Goal: Information Seeking & Learning: Learn about a topic

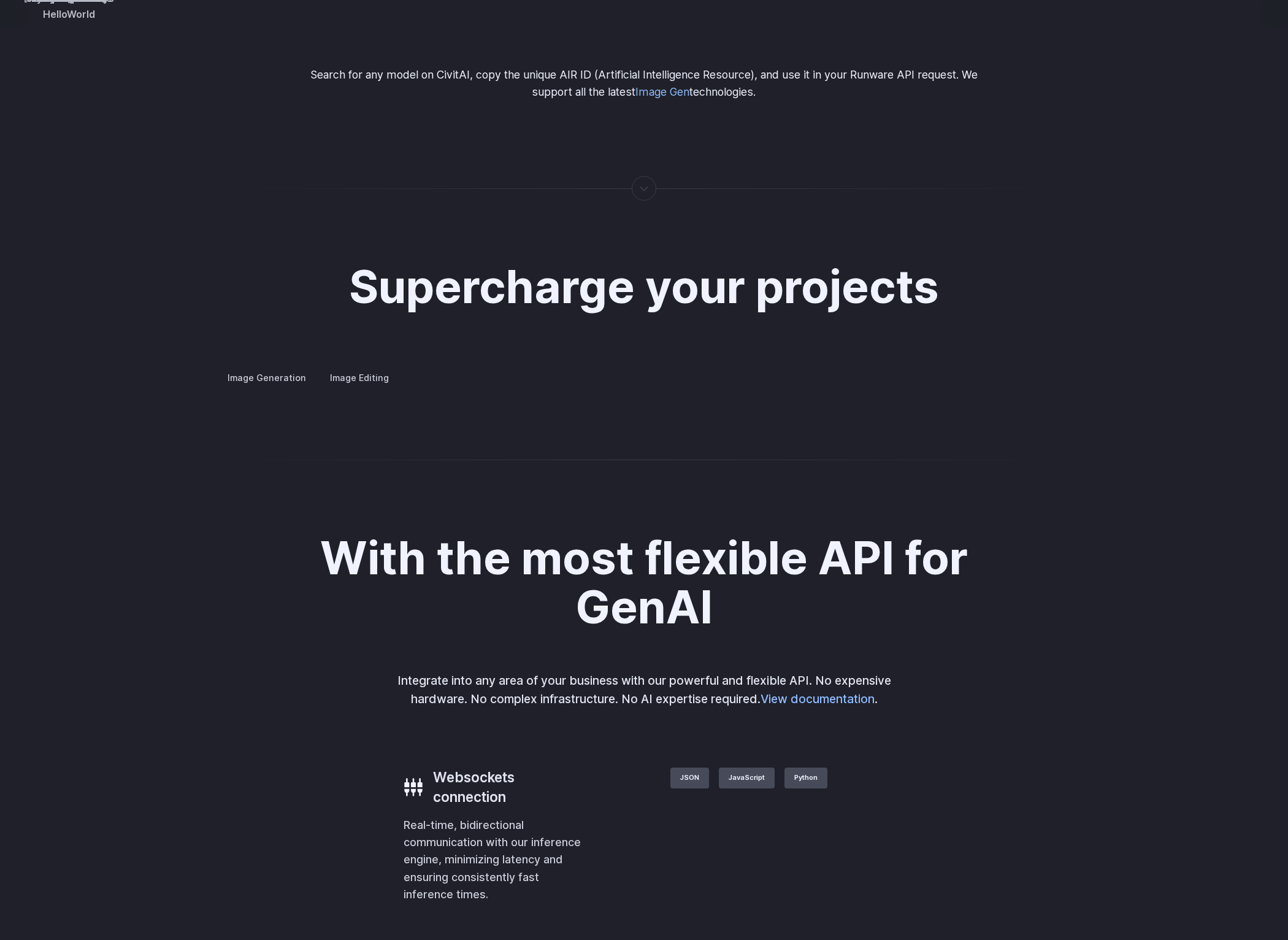
scroll to position [2181, 0]
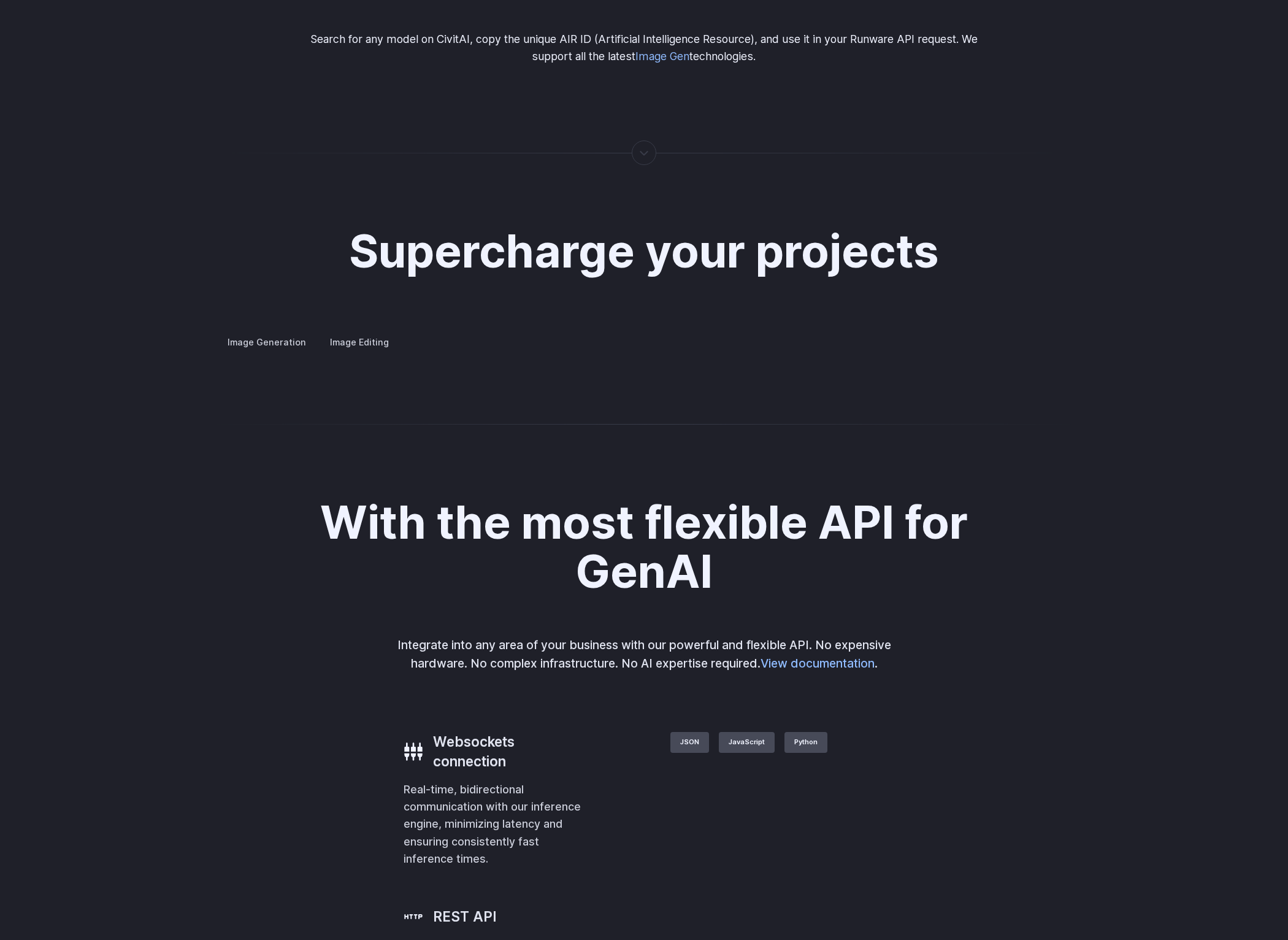
click at [0, 0] on details "Concept design Quickly ideate and polish new concepts, from character design, t…" at bounding box center [0, 0] width 0 height 0
click at [0, 0] on summary "Concept design" at bounding box center [0, 0] width 0 height 0
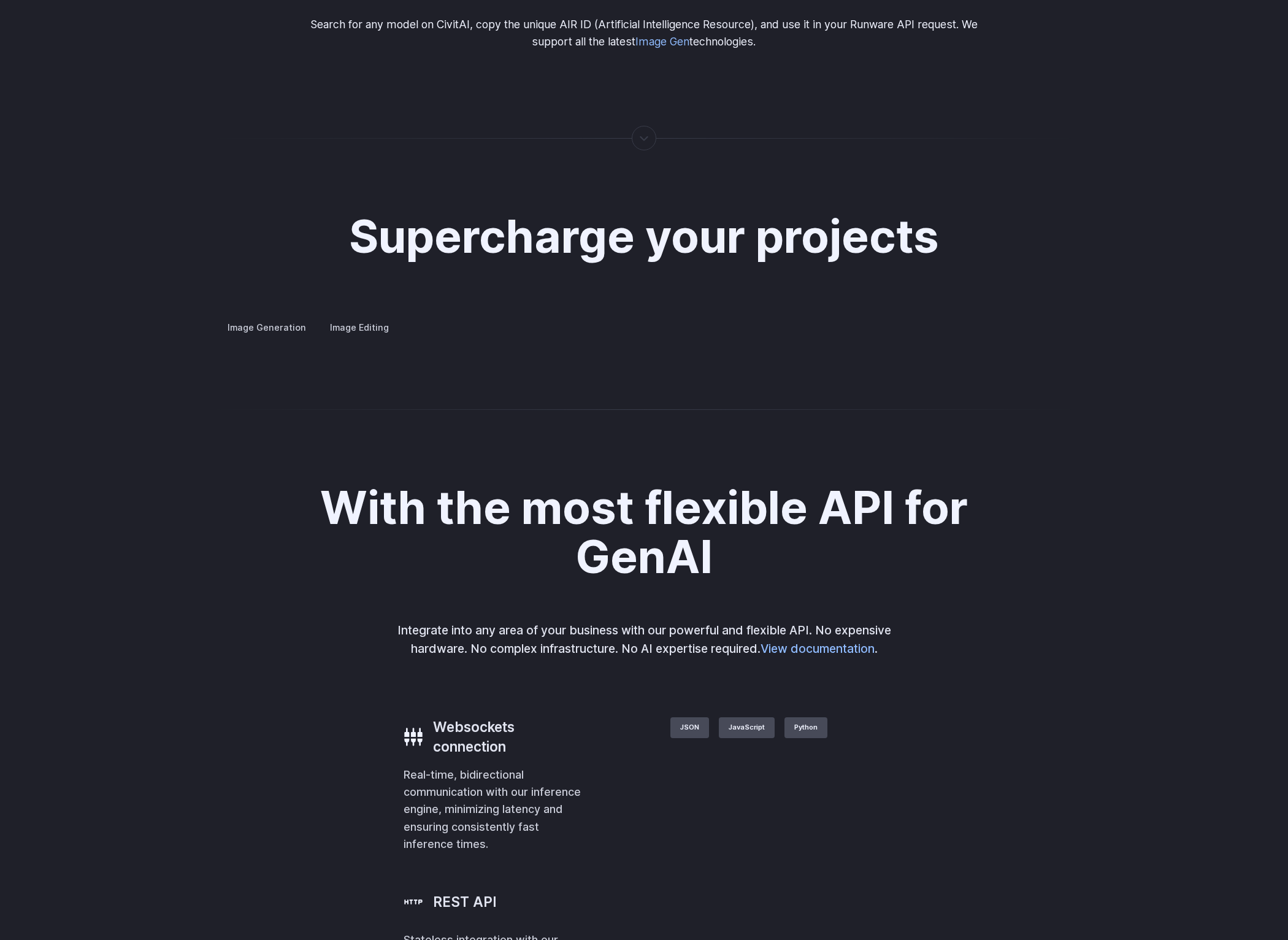
click at [0, 0] on details "Architecture Visualize architectural designs with ease, from initial sketches t…" at bounding box center [0, 0] width 0 height 0
click at [0, 0] on summary "Architecture" at bounding box center [0, 0] width 0 height 0
click at [0, 0] on summary "Product design" at bounding box center [0, 0] width 0 height 0
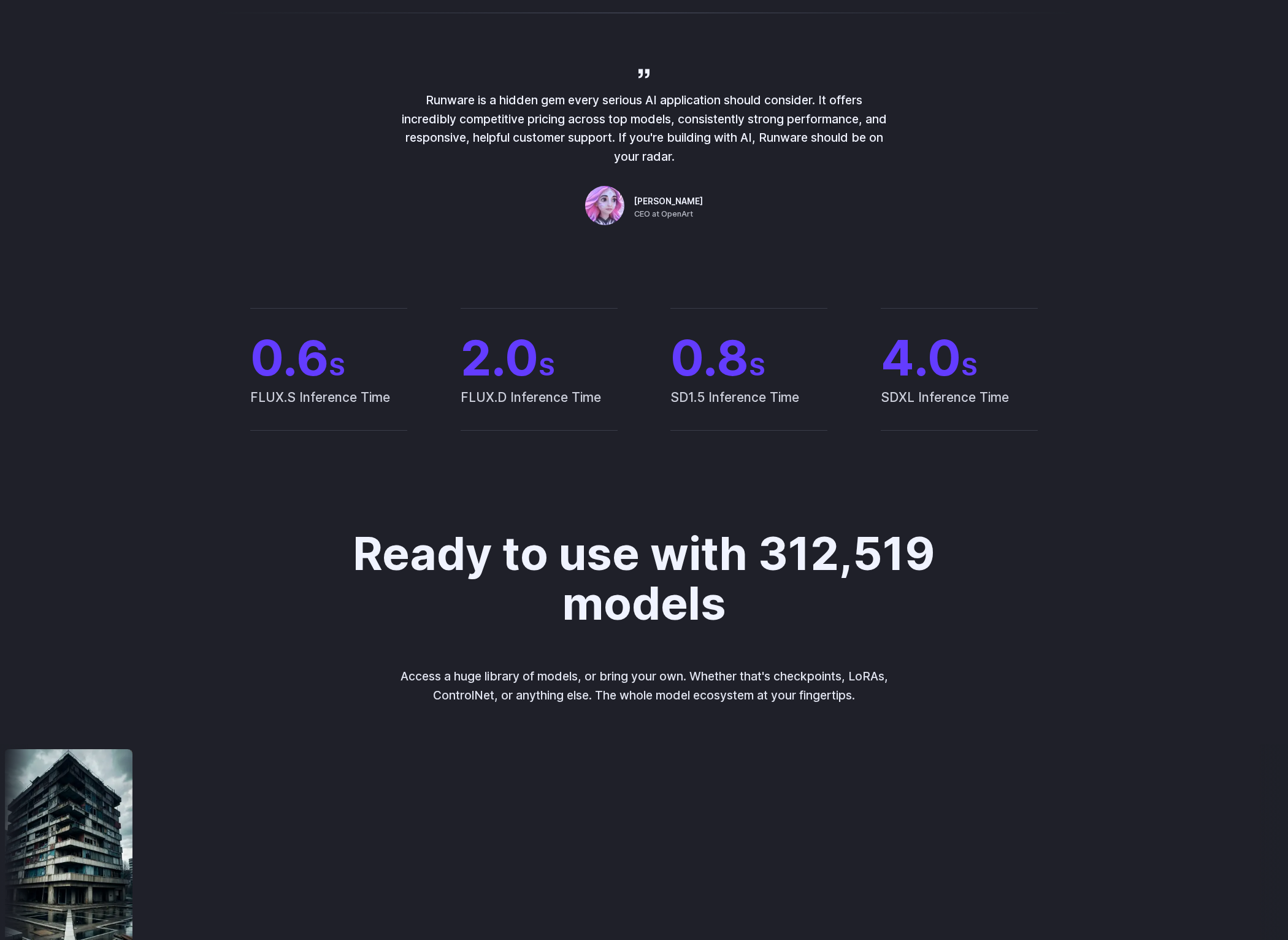
scroll to position [223, 0]
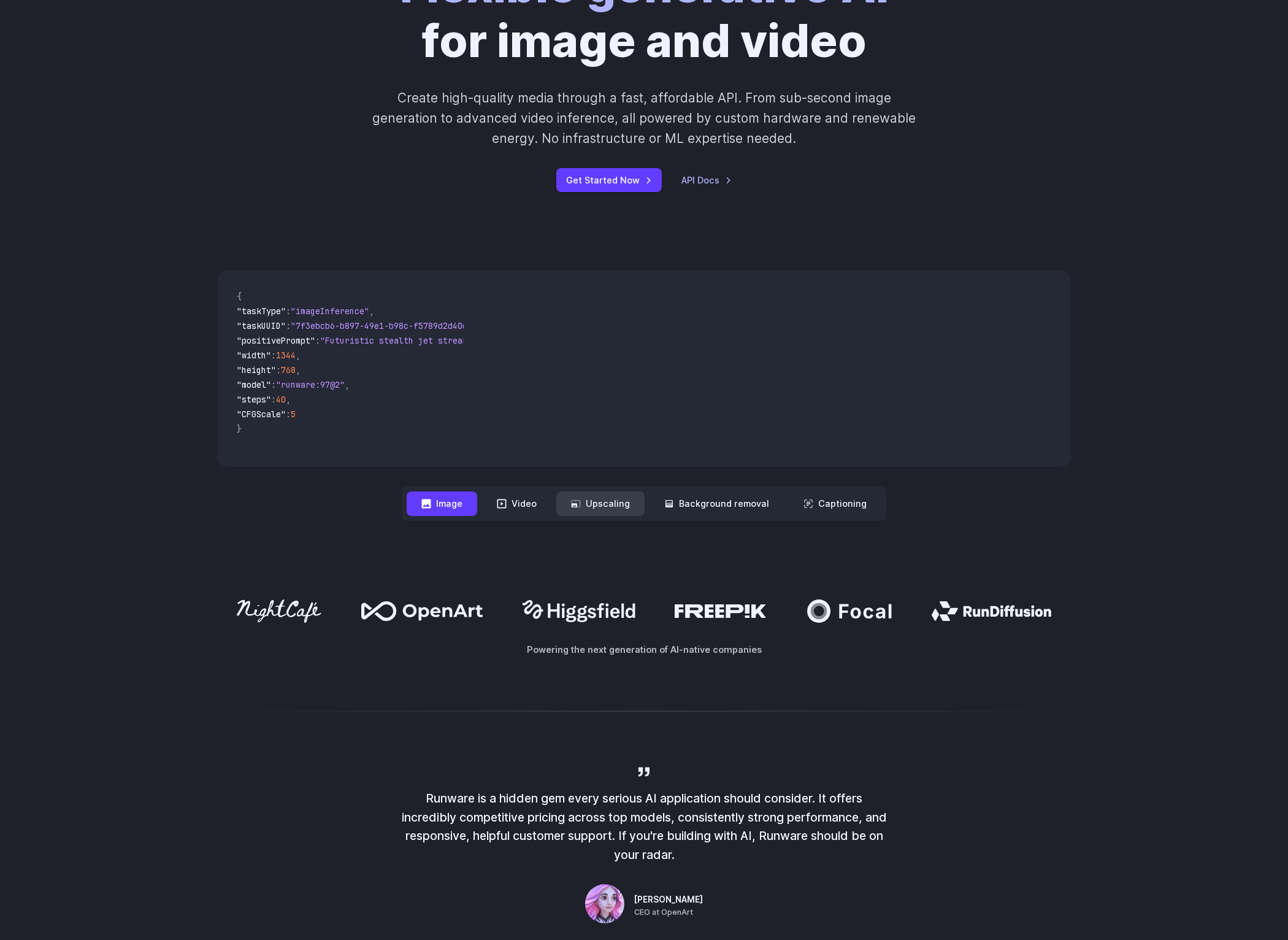
click at [572, 515] on button "Upscaling" at bounding box center [600, 504] width 89 height 24
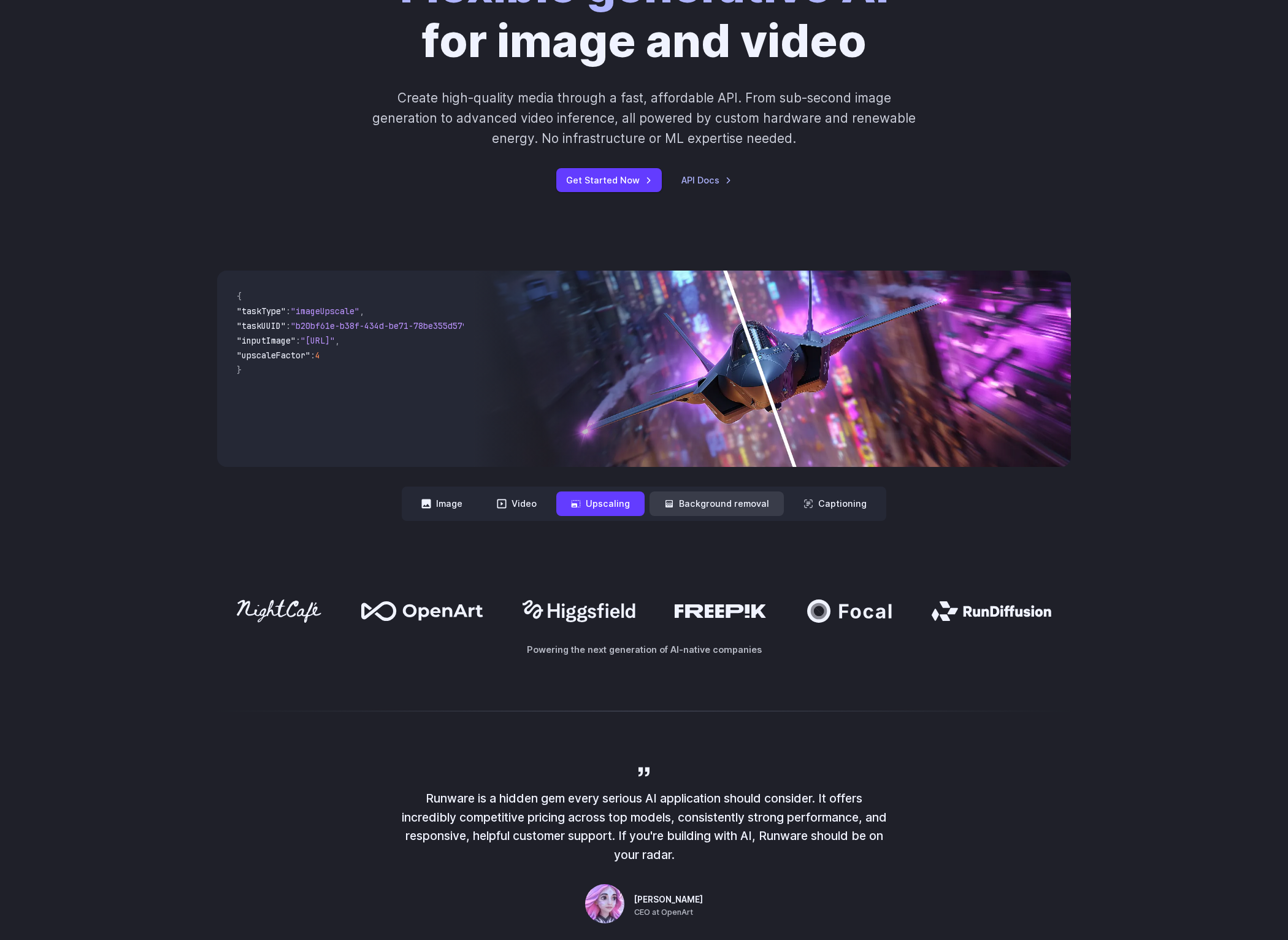
click at [711, 515] on button "Background removal" at bounding box center [717, 504] width 134 height 24
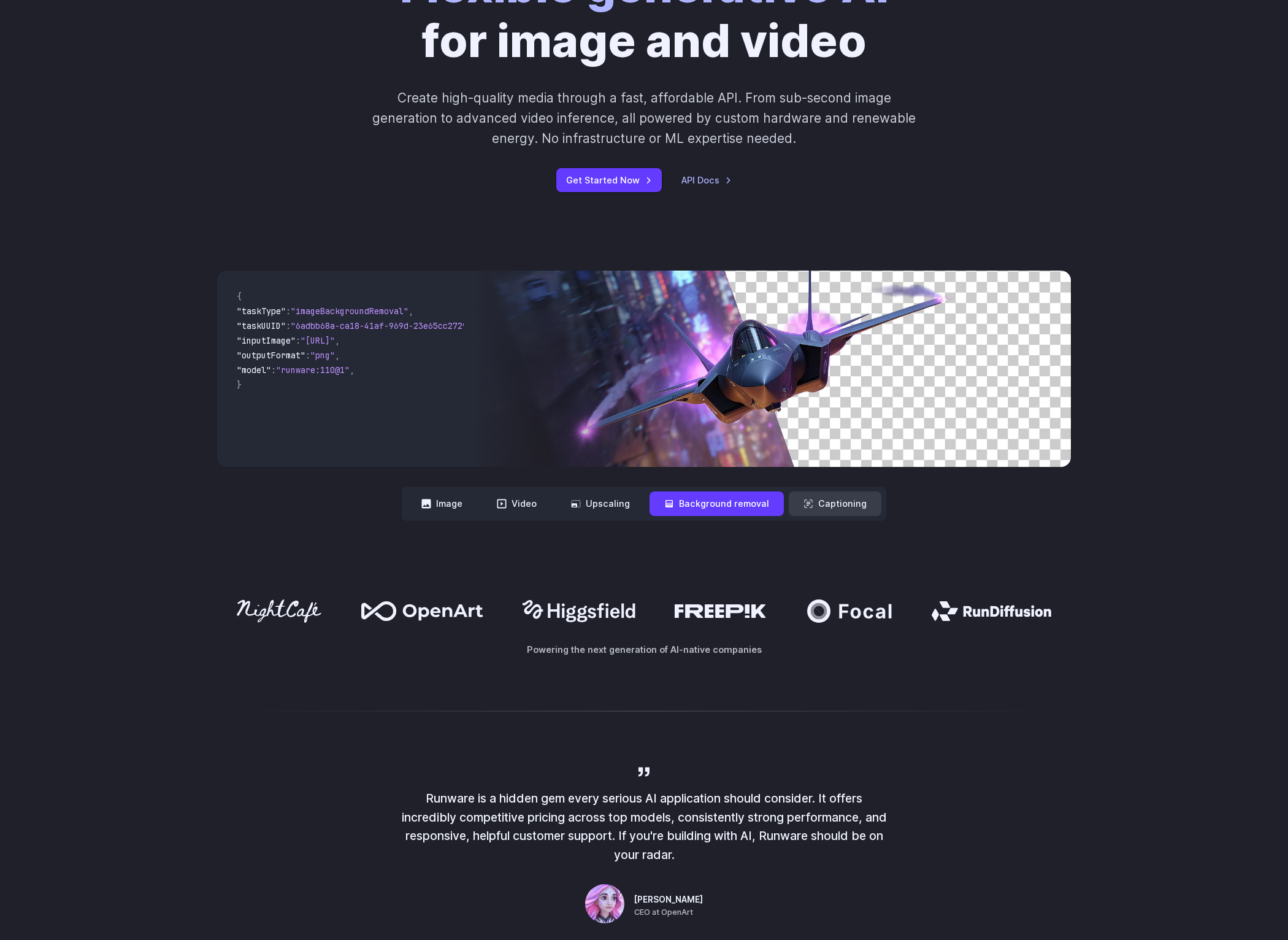
click at [870, 515] on button "Captioning" at bounding box center [835, 504] width 93 height 24
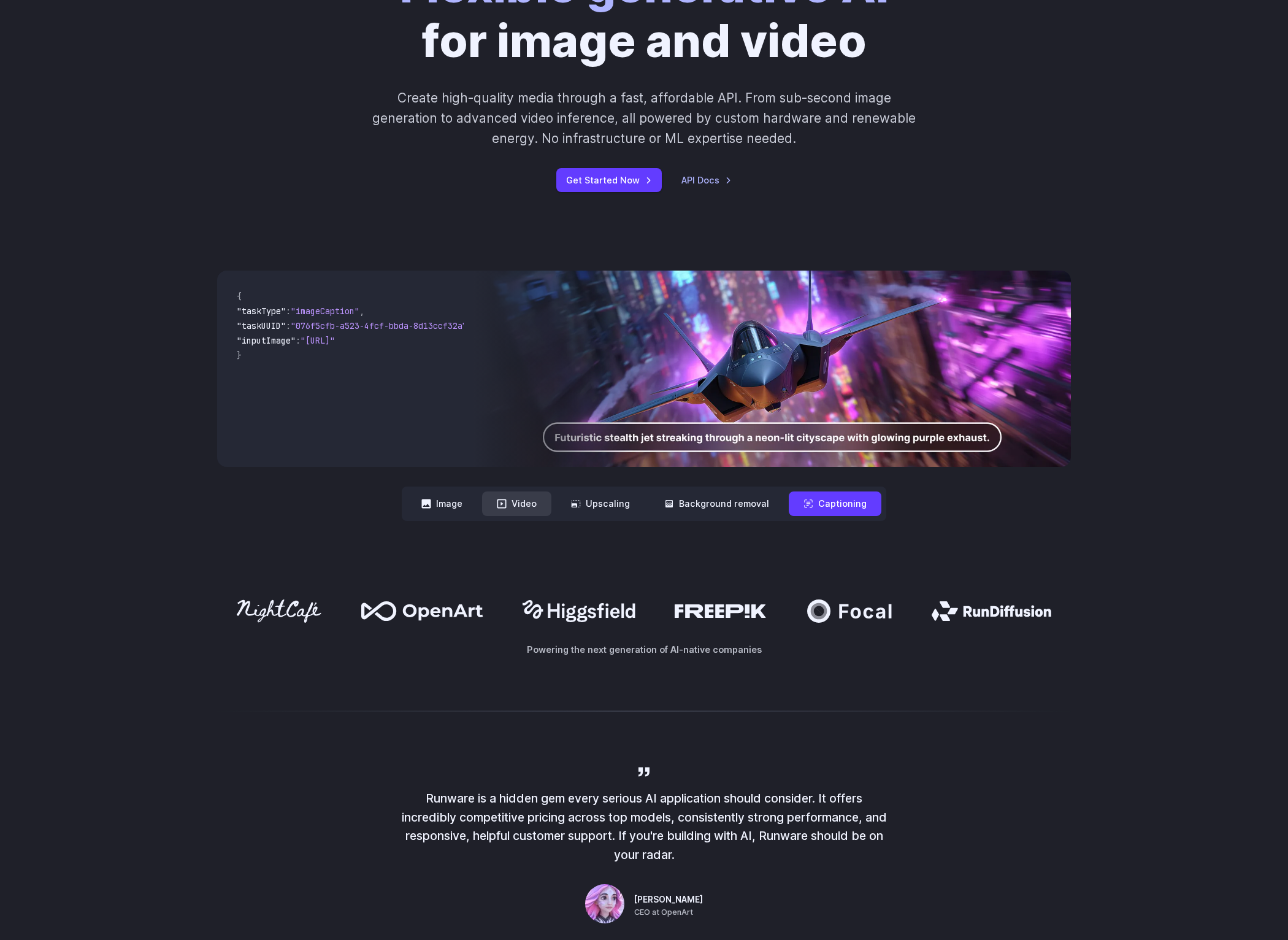
click at [482, 515] on button "Video" at bounding box center [517, 504] width 69 height 24
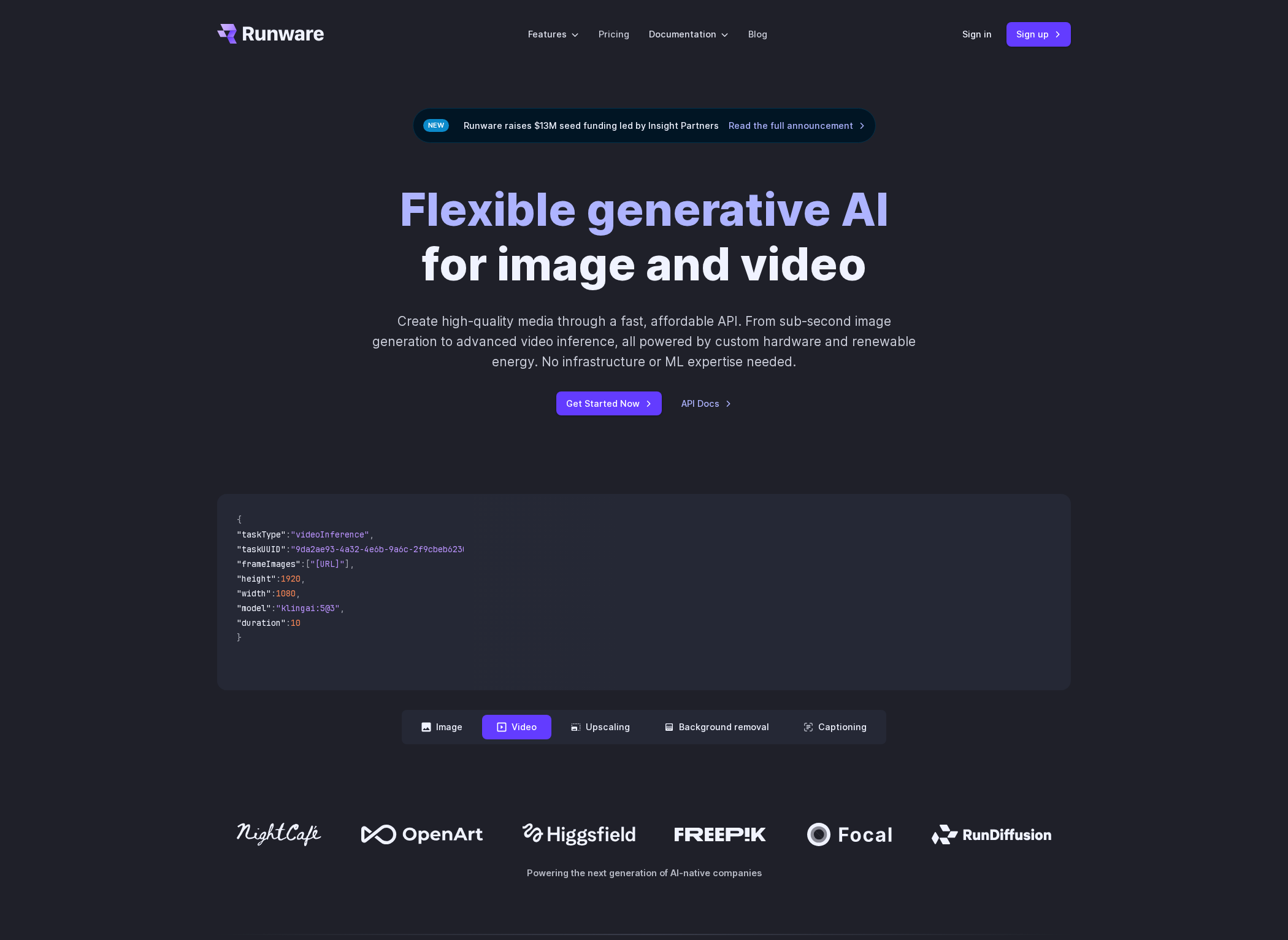
scroll to position [0, 0]
click at [714, 397] on link "API Docs" at bounding box center [706, 404] width 50 height 14
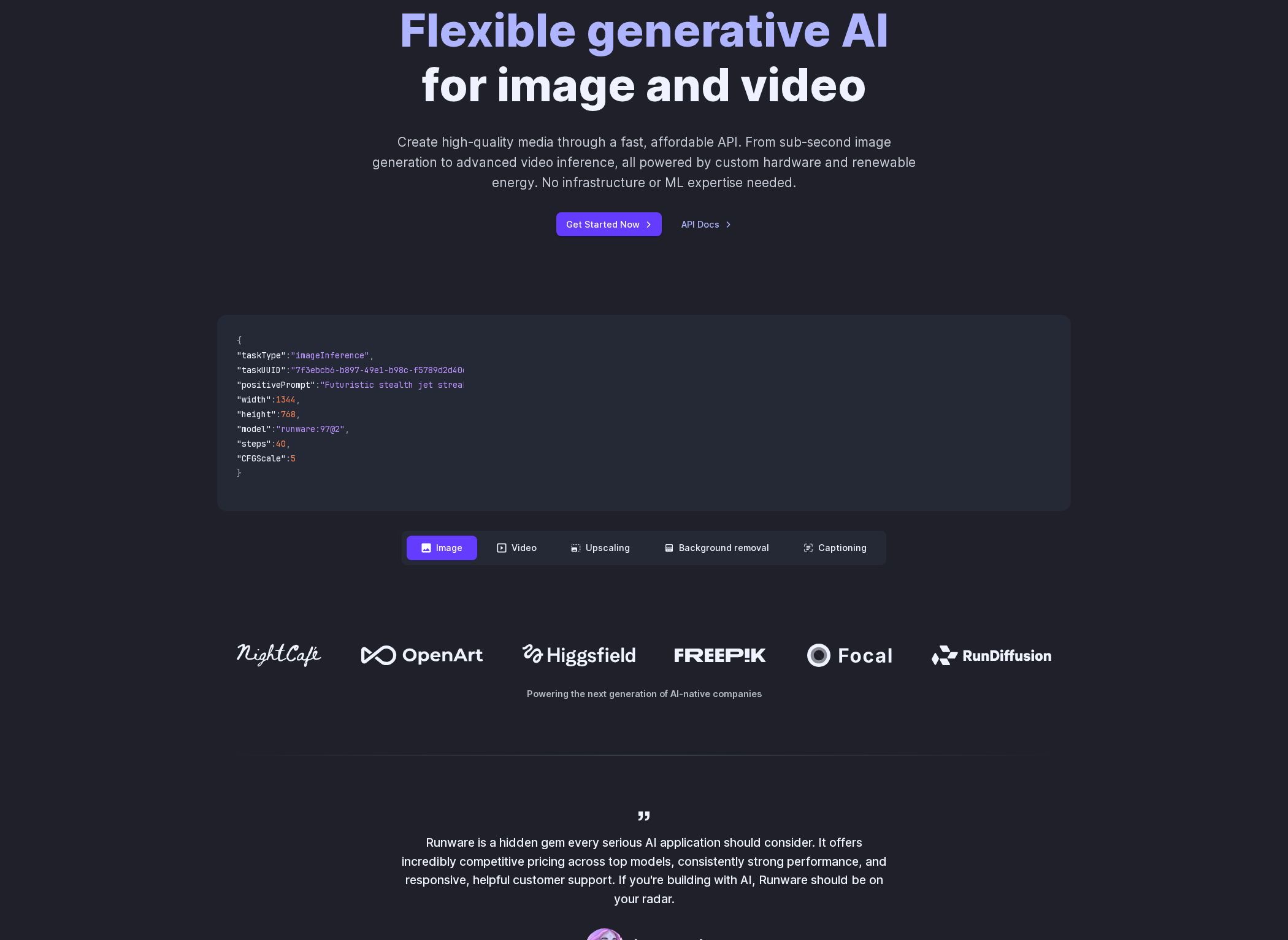
scroll to position [556, 0]
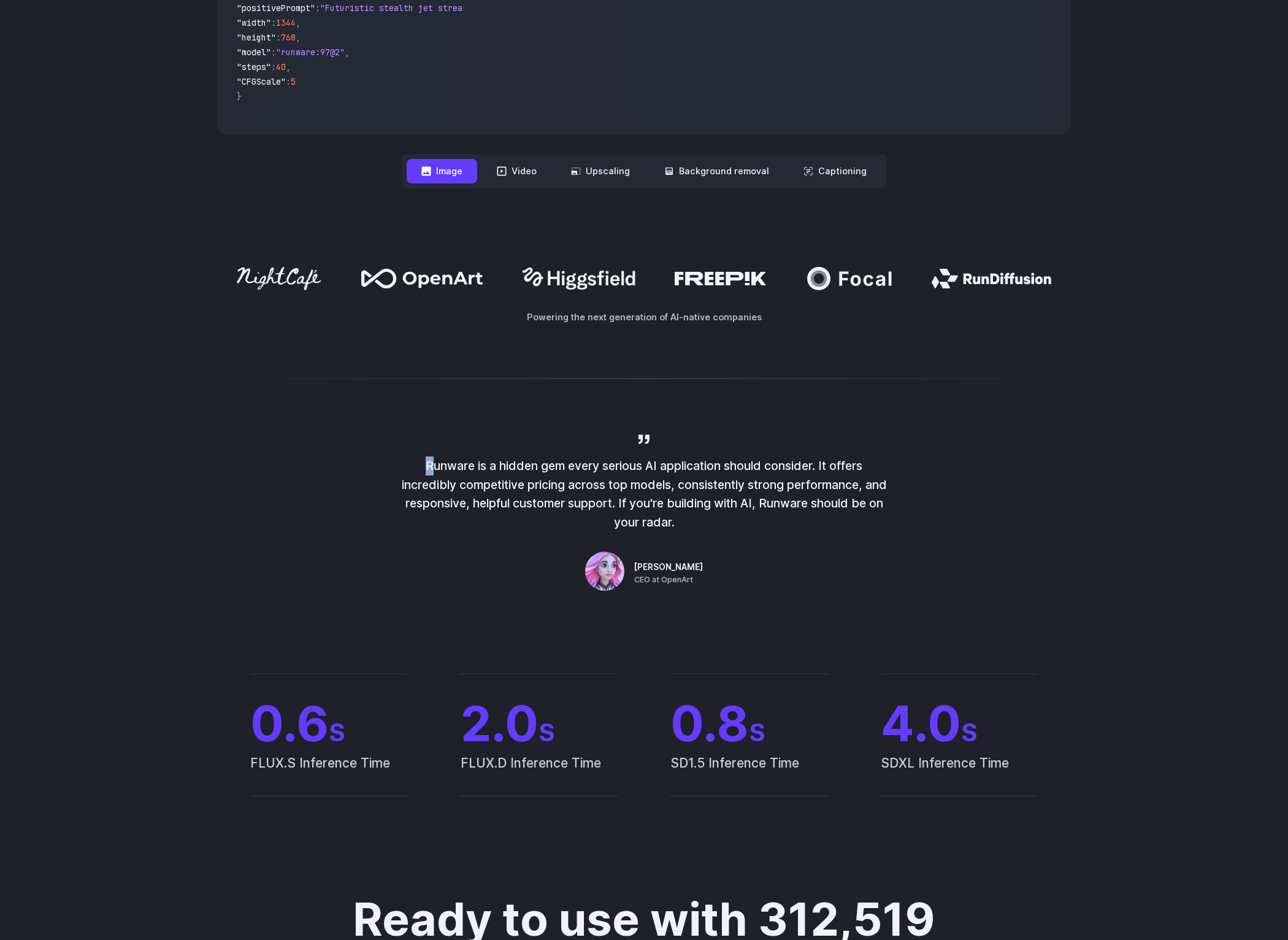
drag, startPoint x: 374, startPoint y: 384, endPoint x: 699, endPoint y: 464, distance: 334.7
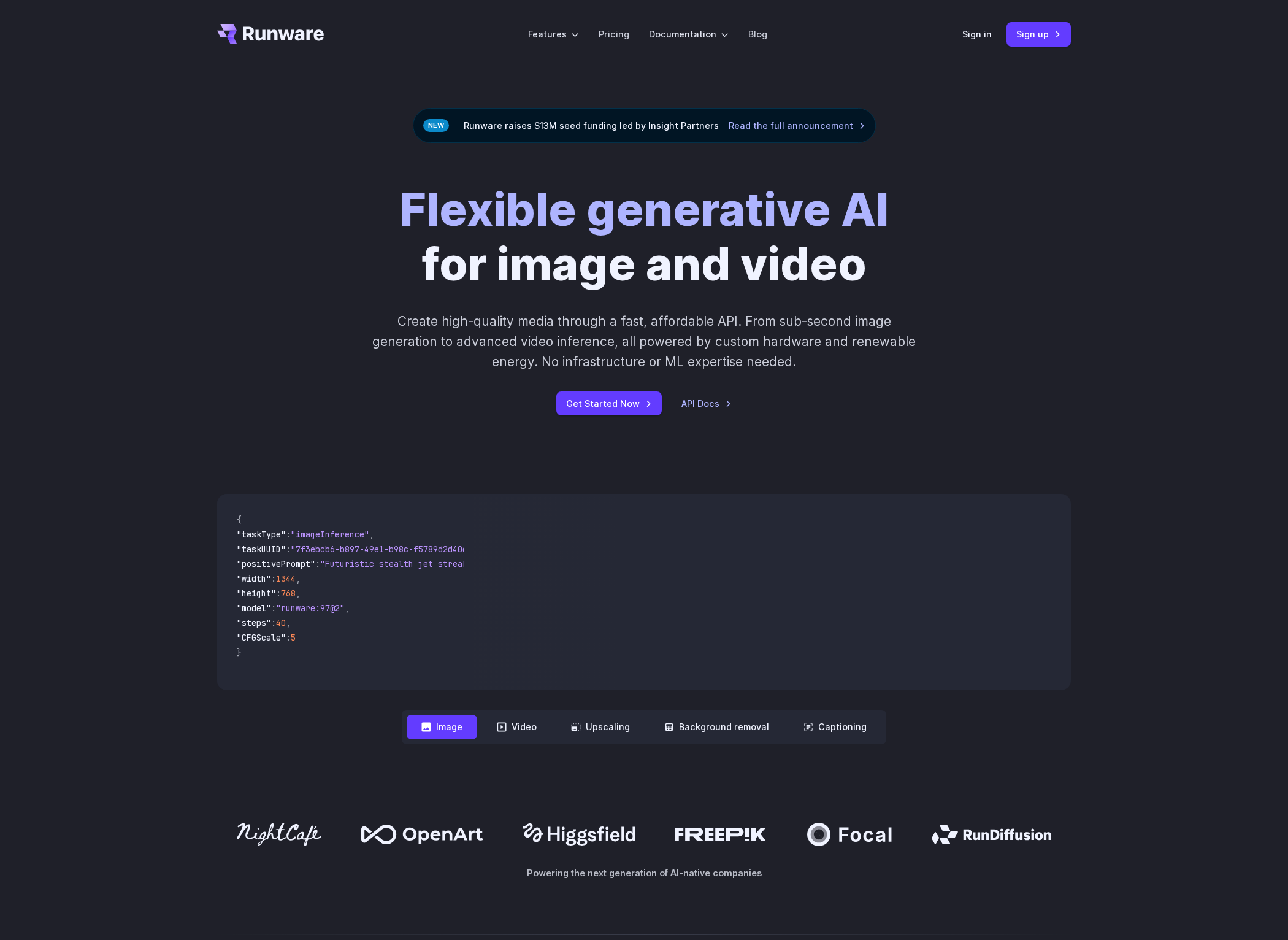
scroll to position [0, 0]
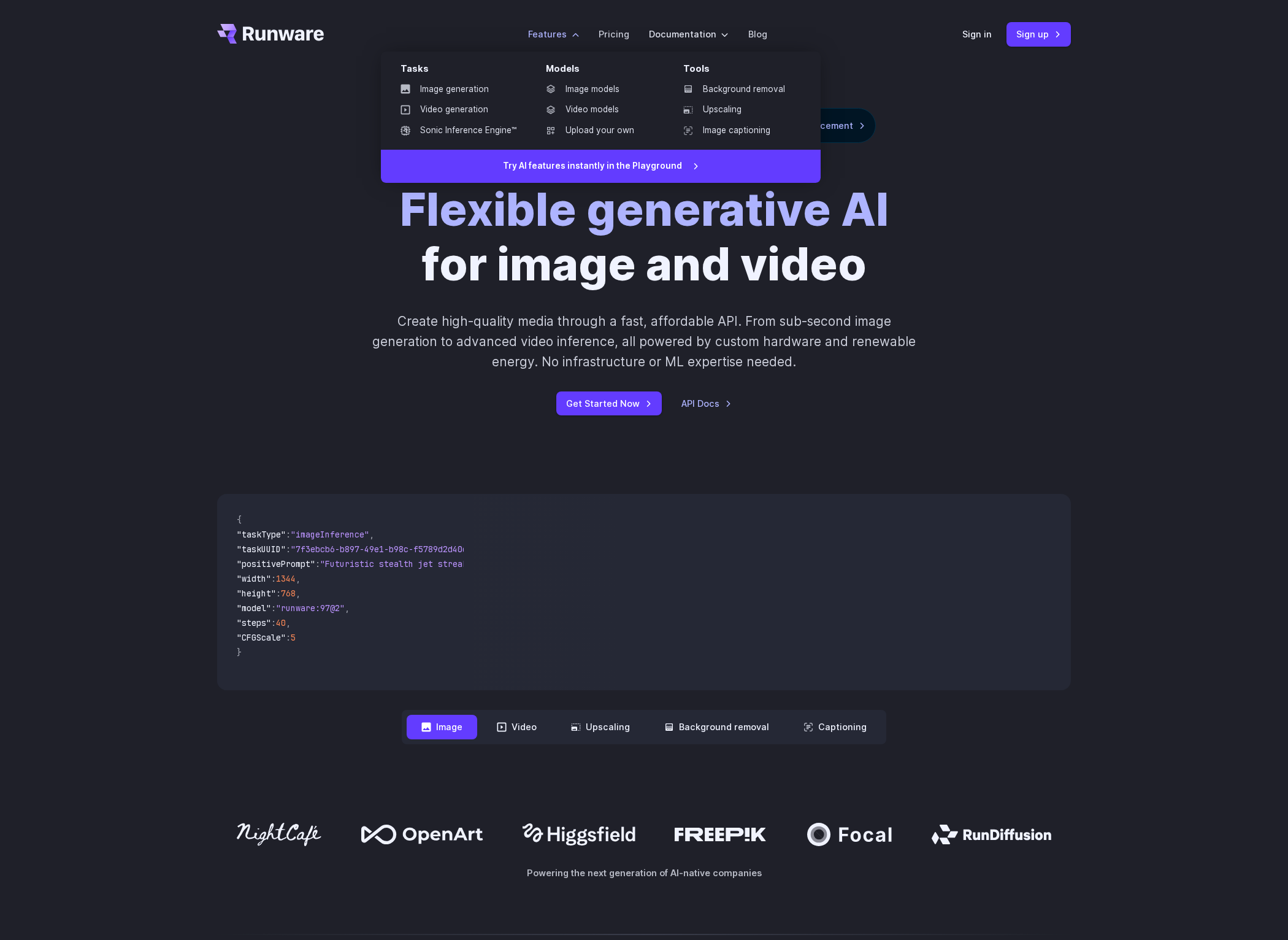
click at [554, 36] on label "Features" at bounding box center [554, 34] width 51 height 14
click at [531, 41] on label "Features" at bounding box center [554, 34] width 51 height 14
click at [572, 37] on li "Features Tasks Image generation Video generation Sonic Inference Engine™ Models…" at bounding box center [554, 34] width 71 height 34
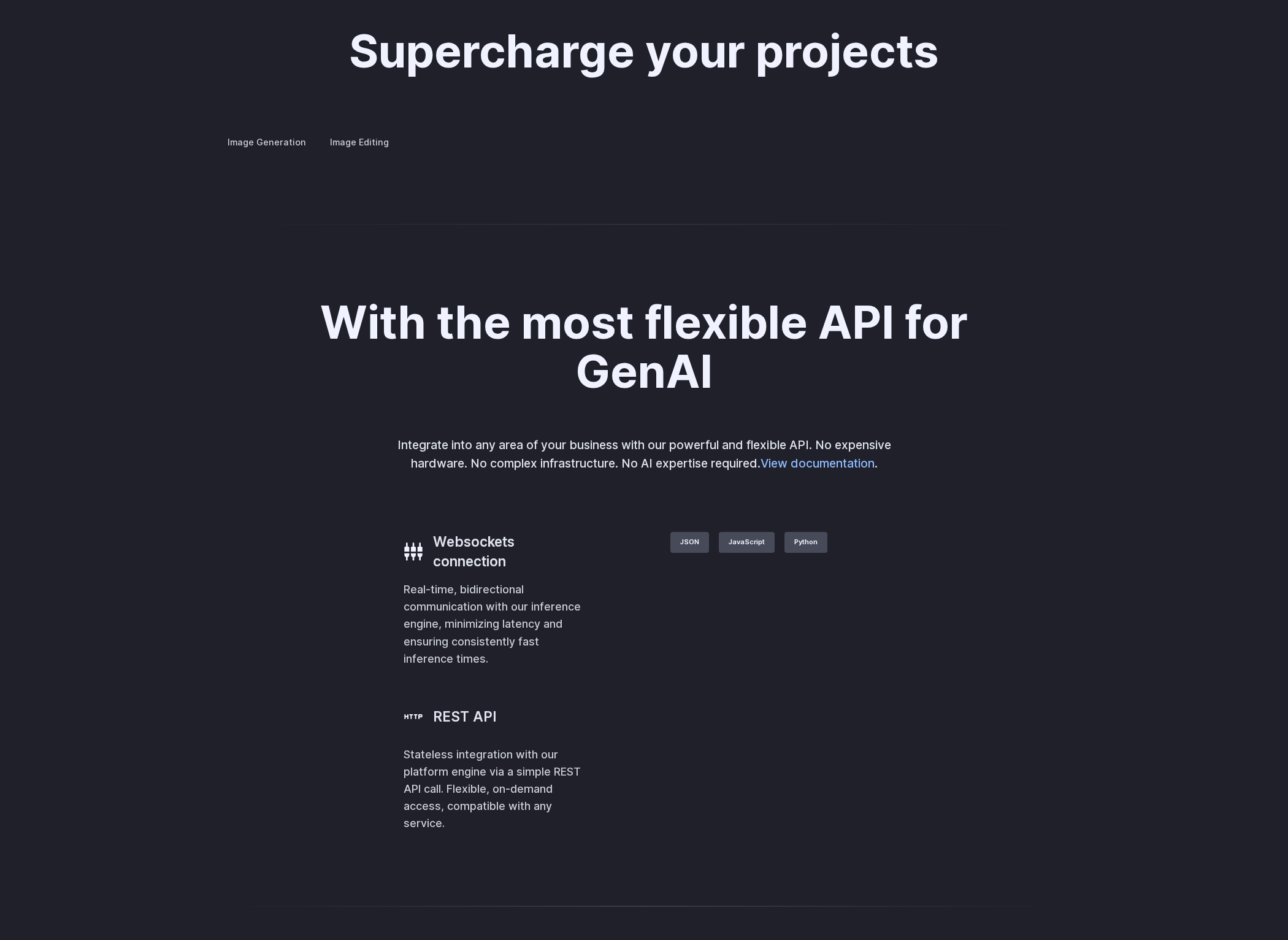
scroll to position [2409, 0]
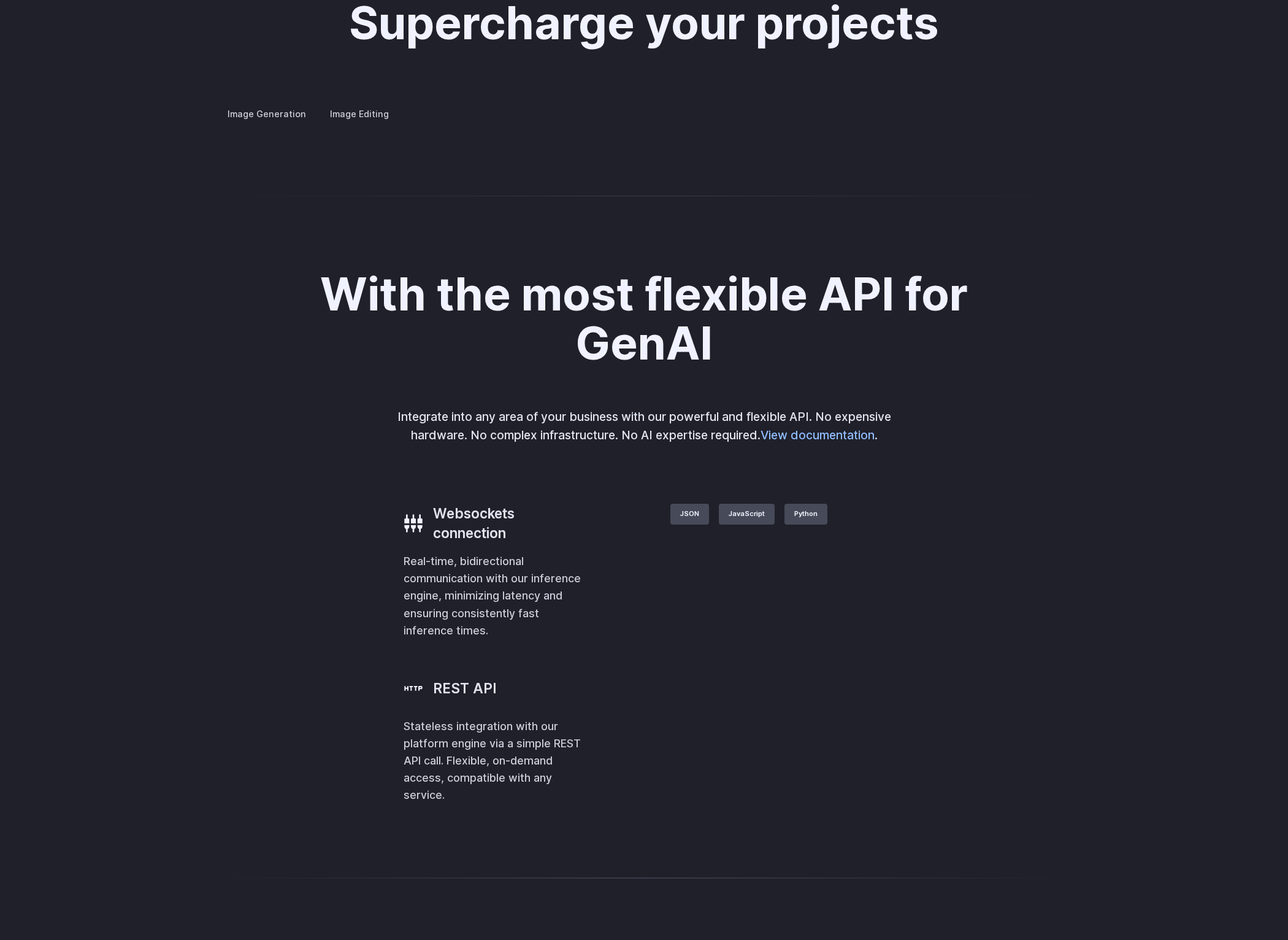
click at [0, 0] on summary "Creative styling" at bounding box center [0, 0] width 0 height 0
click at [0, 0] on summary "Architecture" at bounding box center [0, 0] width 0 height 0
click at [0, 0] on summary "Concept design" at bounding box center [0, 0] width 0 height 0
click at [0, 0] on details "Custom avatars Create avatars in any style you desire – whether abstract, carto…" at bounding box center [0, 0] width 0 height 0
click at [0, 0] on summary "Custom avatars" at bounding box center [0, 0] width 0 height 0
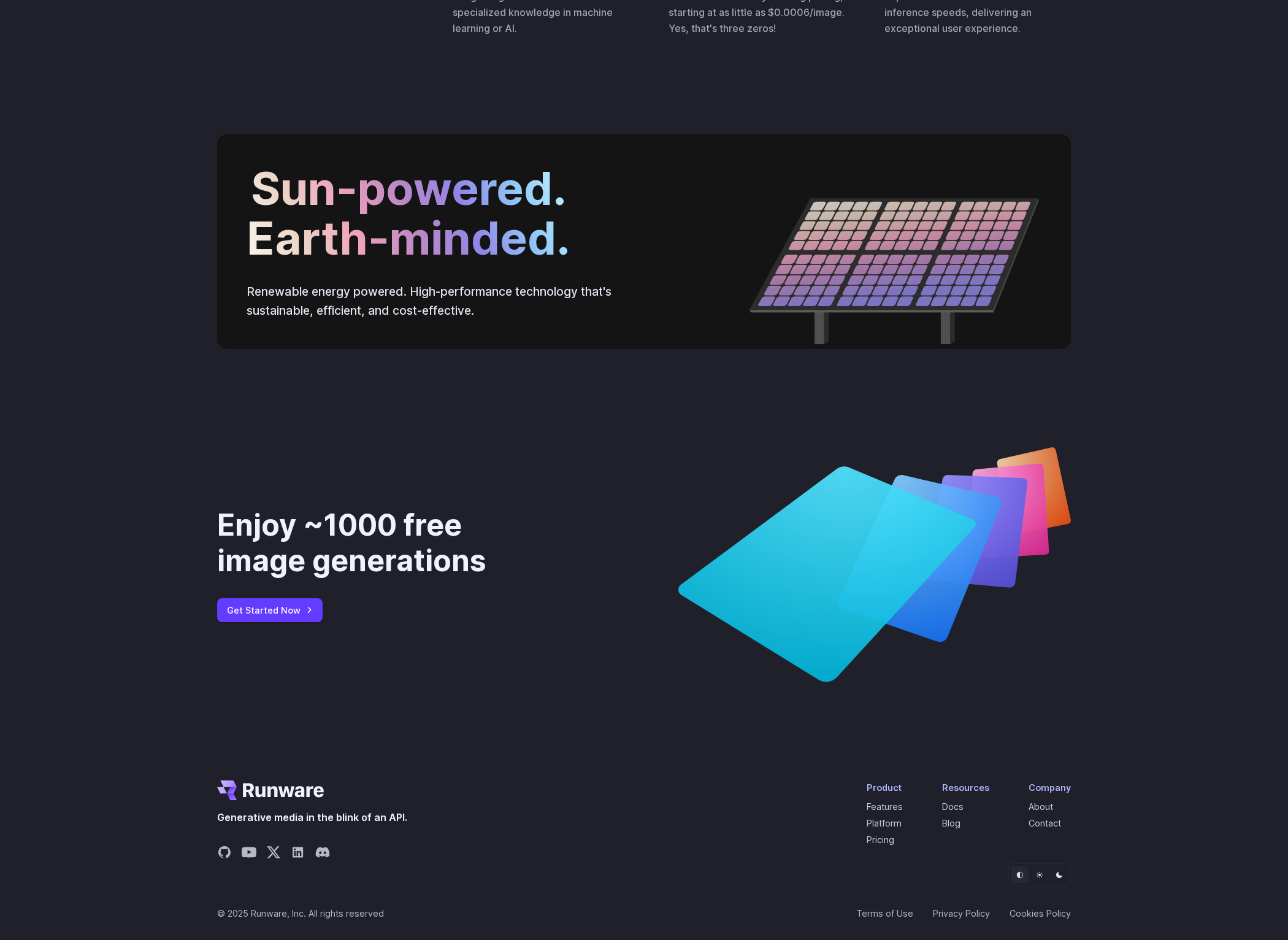
scroll to position [4811, 0]
